Goal: Task Accomplishment & Management: Use online tool/utility

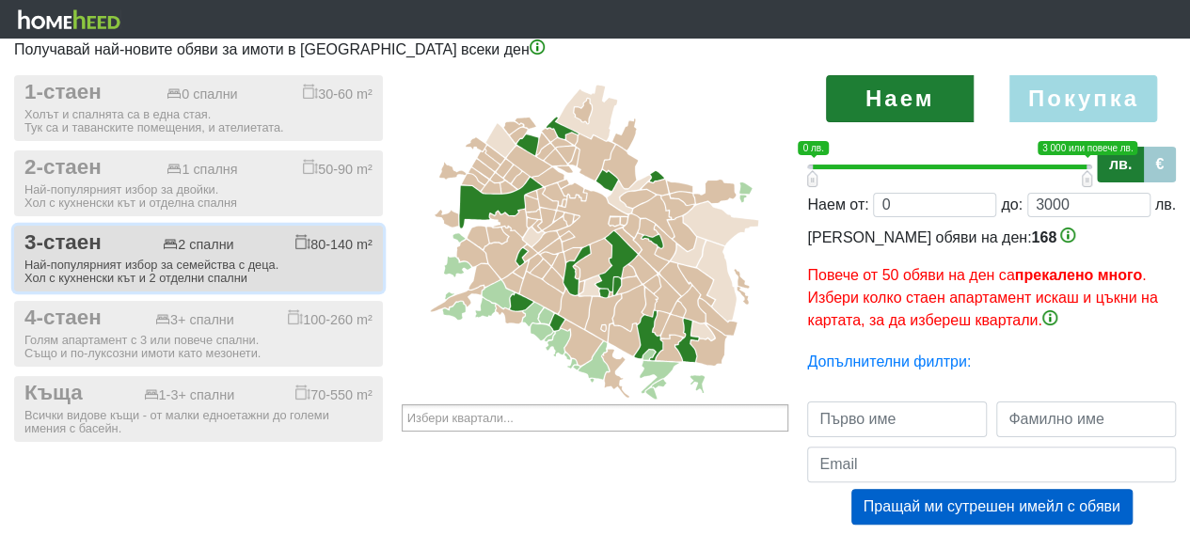
click at [317, 275] on div "Най-популярният избор за семейства с деца. Хол с кухненски кът и 2 отделни спал…" at bounding box center [198, 272] width 348 height 26
checkbox input "true"
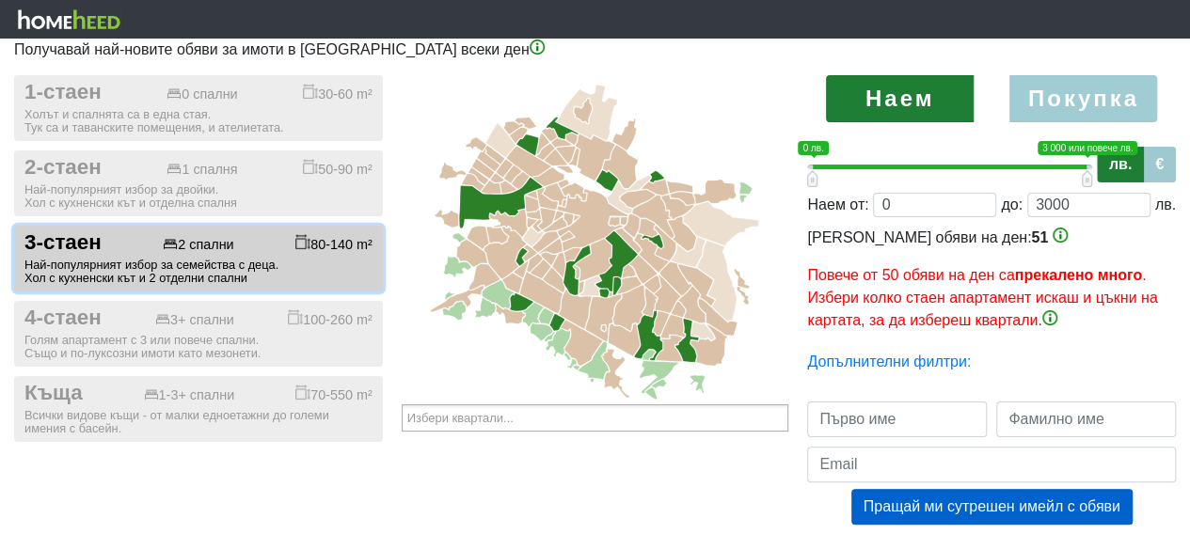
click at [1084, 99] on label "Покупка" at bounding box center [1083, 98] width 148 height 47
radio input "true"
type input "0;2000000"
type input "2000000"
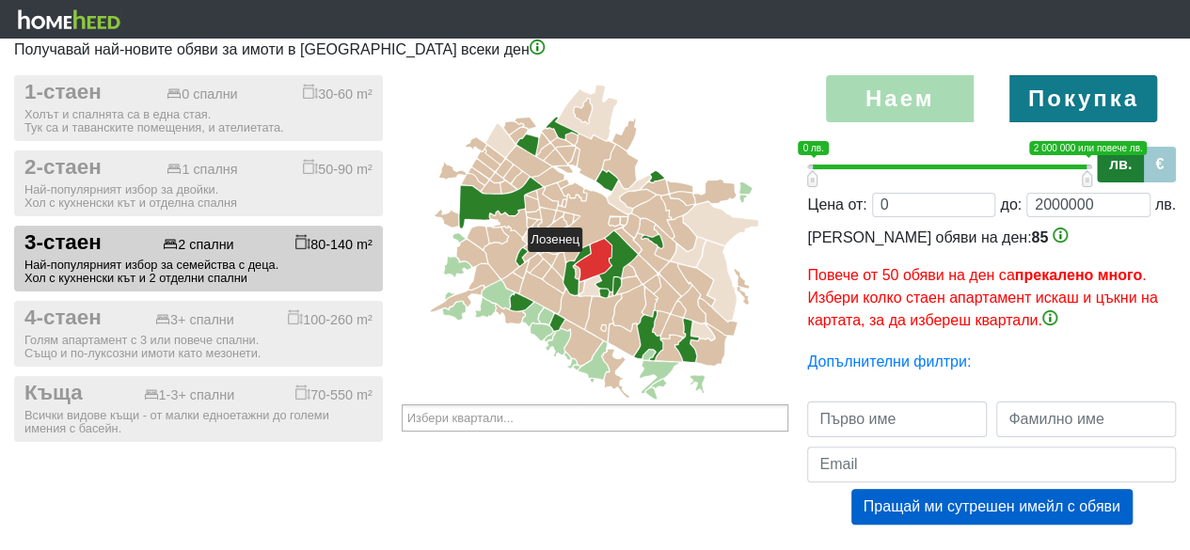
click at [591, 261] on icon at bounding box center [593, 260] width 37 height 42
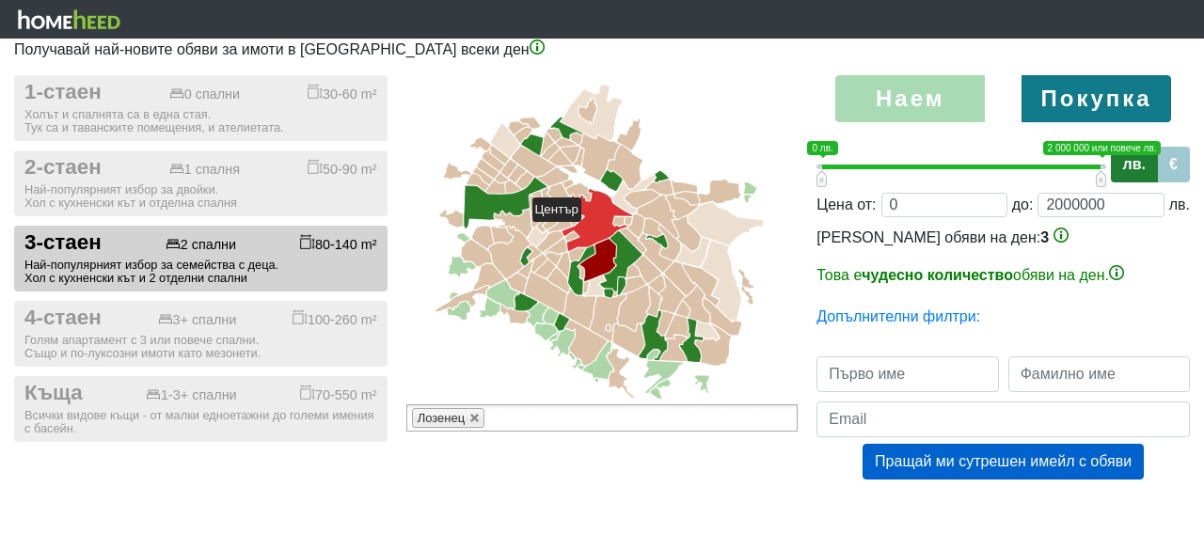
click at [590, 230] on icon at bounding box center [597, 220] width 71 height 62
